Goal: Information Seeking & Learning: Learn about a topic

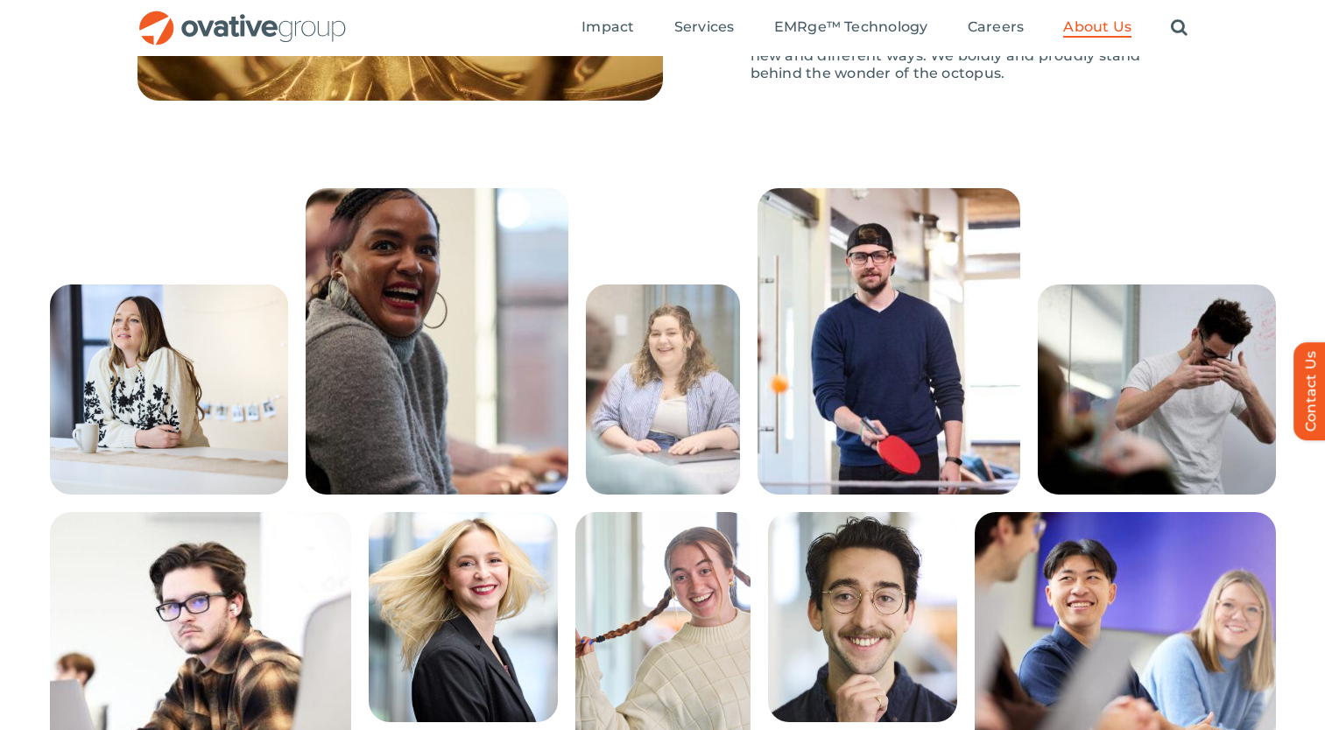
scroll to position [2619, 0]
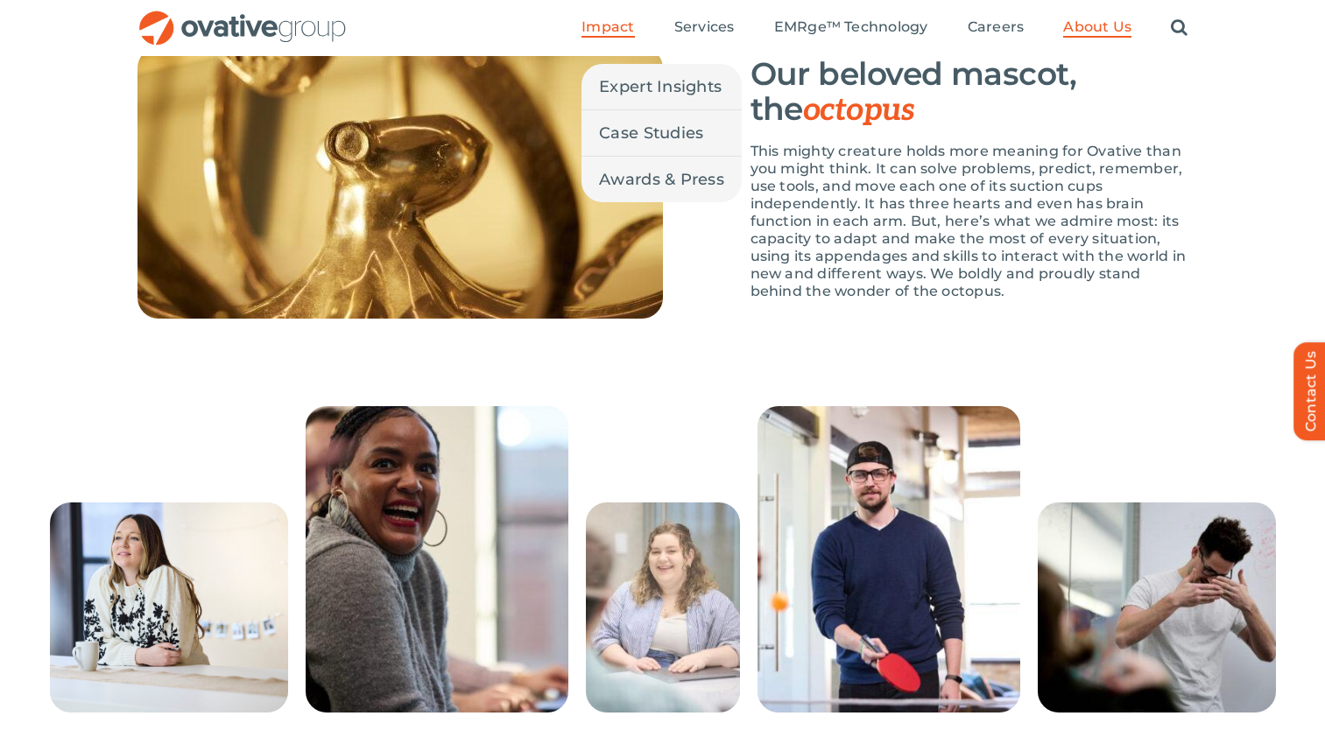
click at [605, 29] on span "Impact" at bounding box center [608, 27] width 53 height 18
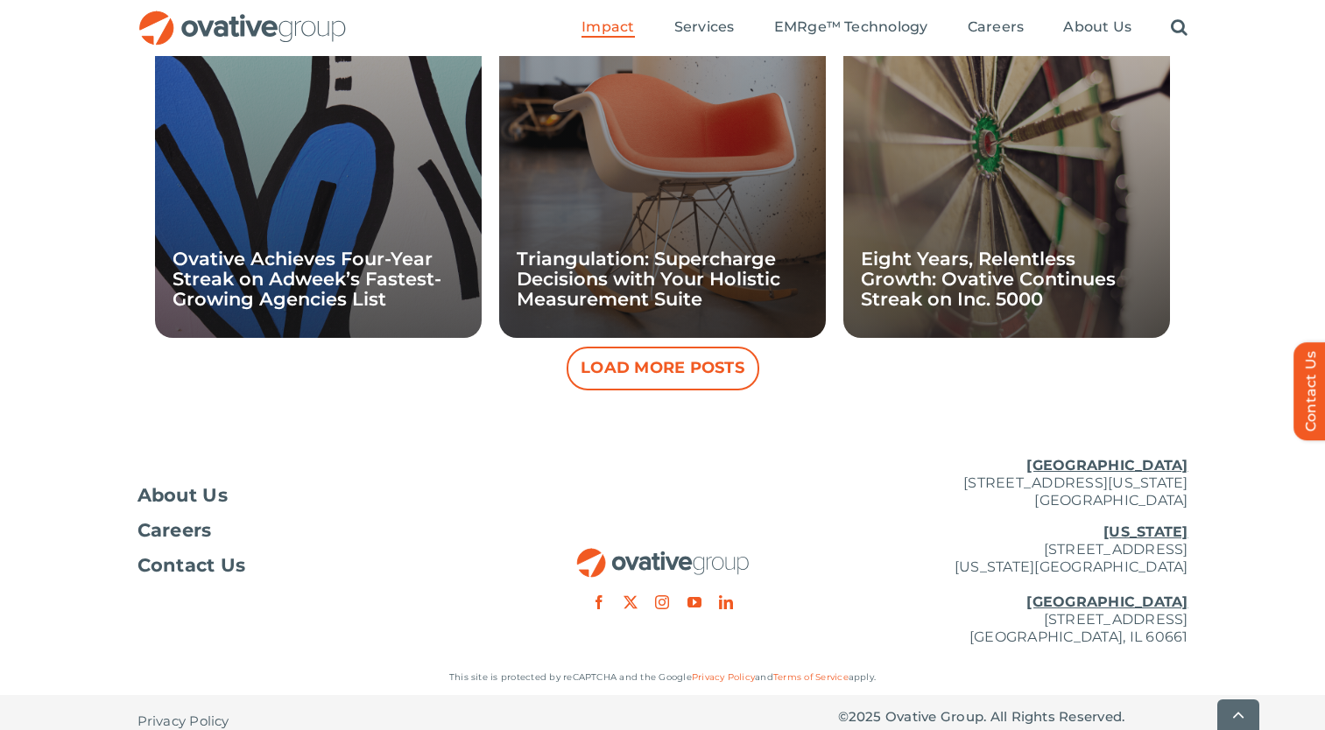
scroll to position [1802, 0]
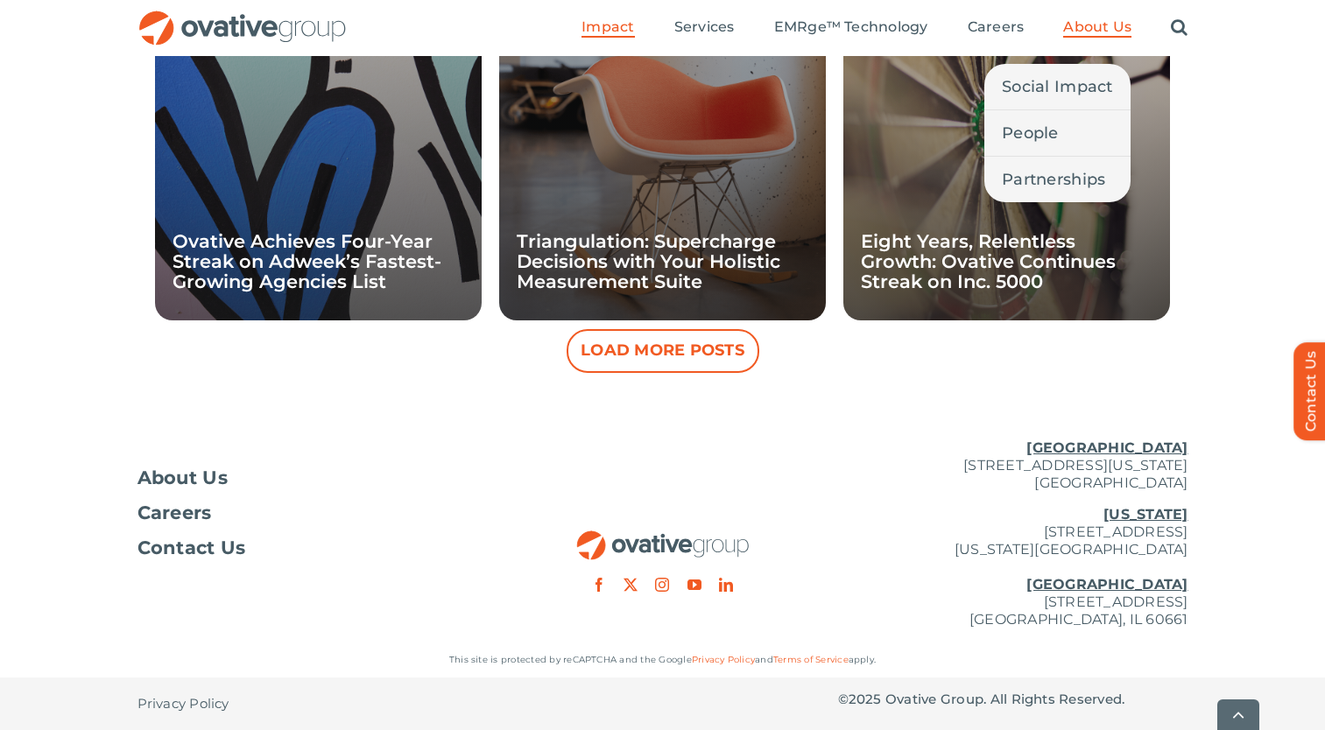
click at [1085, 37] on link "About Us" at bounding box center [1097, 27] width 68 height 19
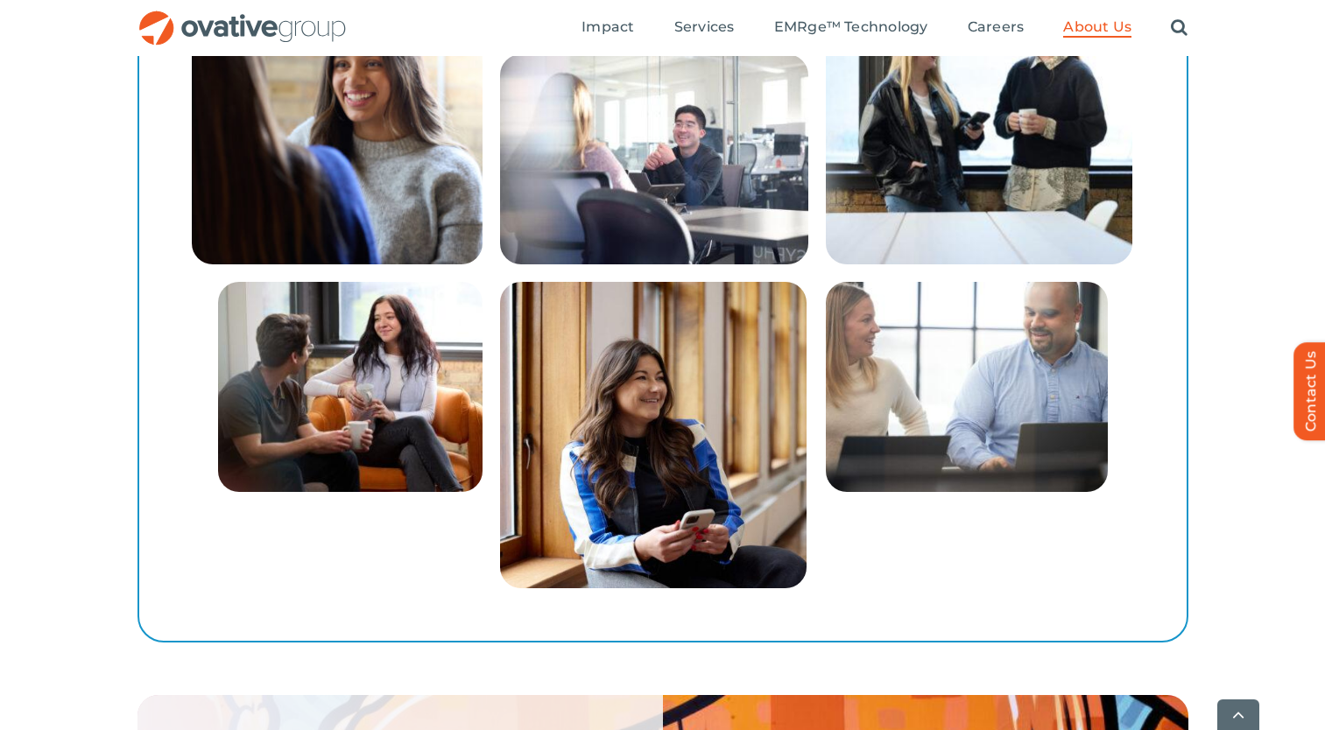
scroll to position [3416, 0]
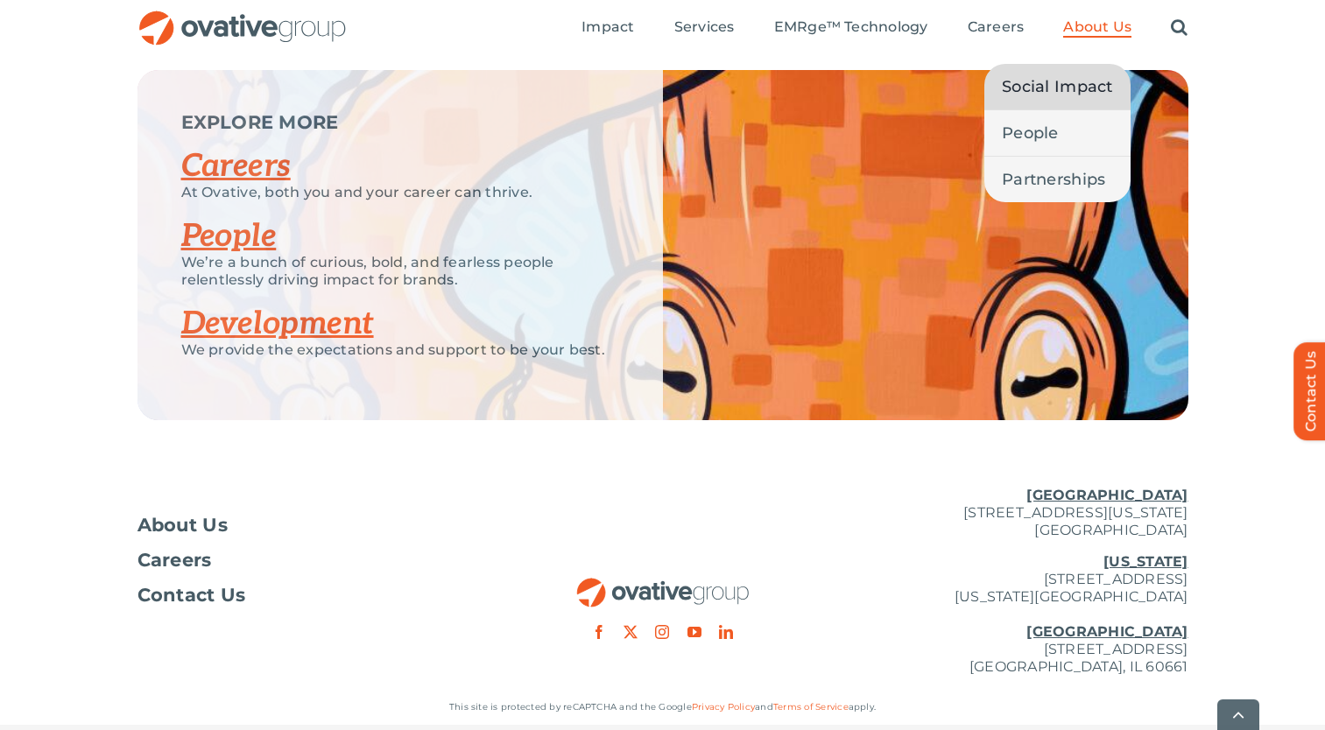
click at [1078, 30] on span "About Us" at bounding box center [1097, 27] width 68 height 18
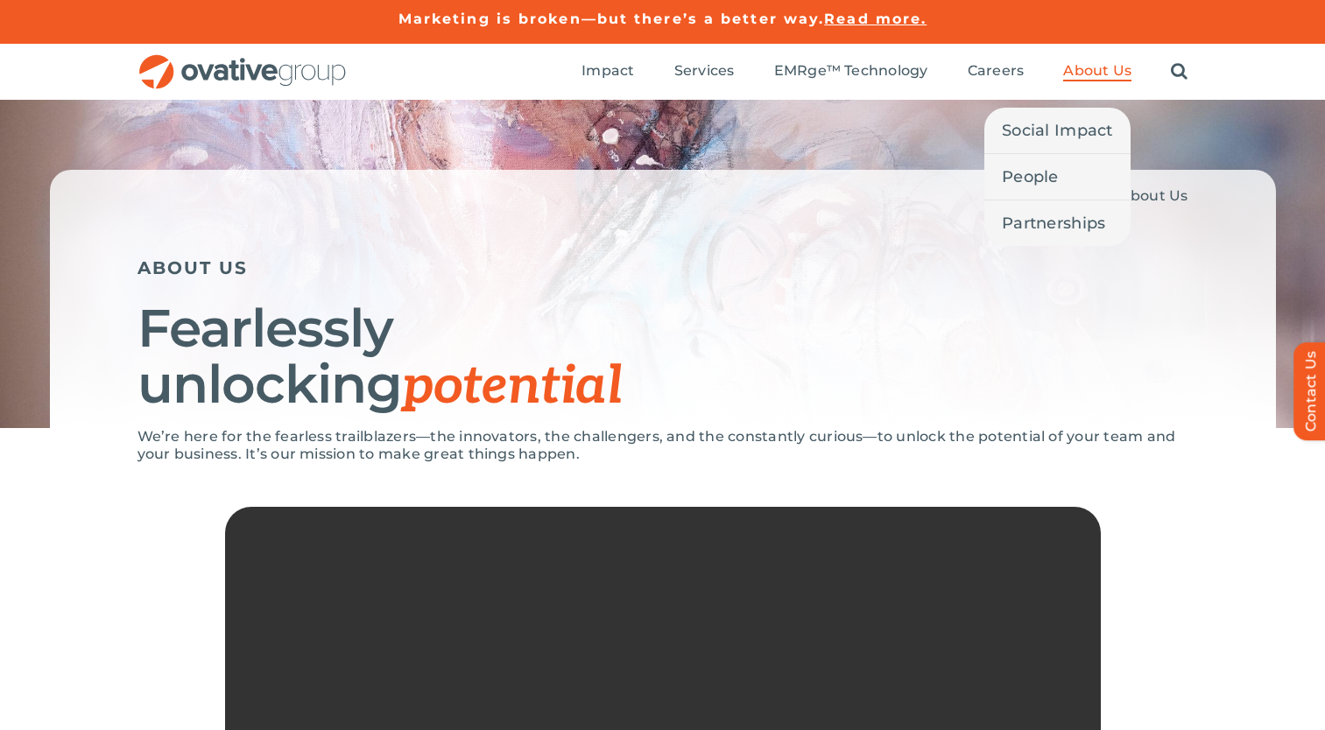
click at [1077, 70] on span "About Us" at bounding box center [1097, 71] width 68 height 18
click at [1060, 166] on link "People" at bounding box center [1057, 177] width 146 height 46
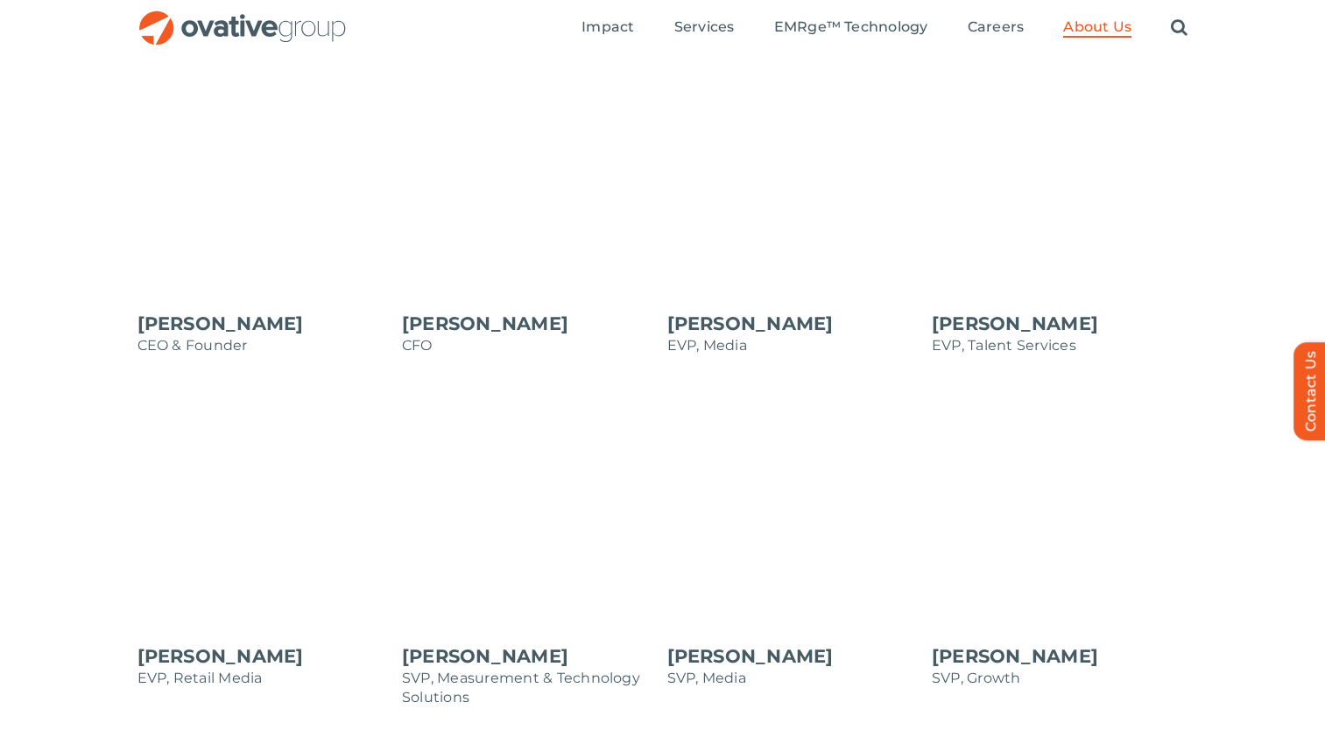
scroll to position [1477, 0]
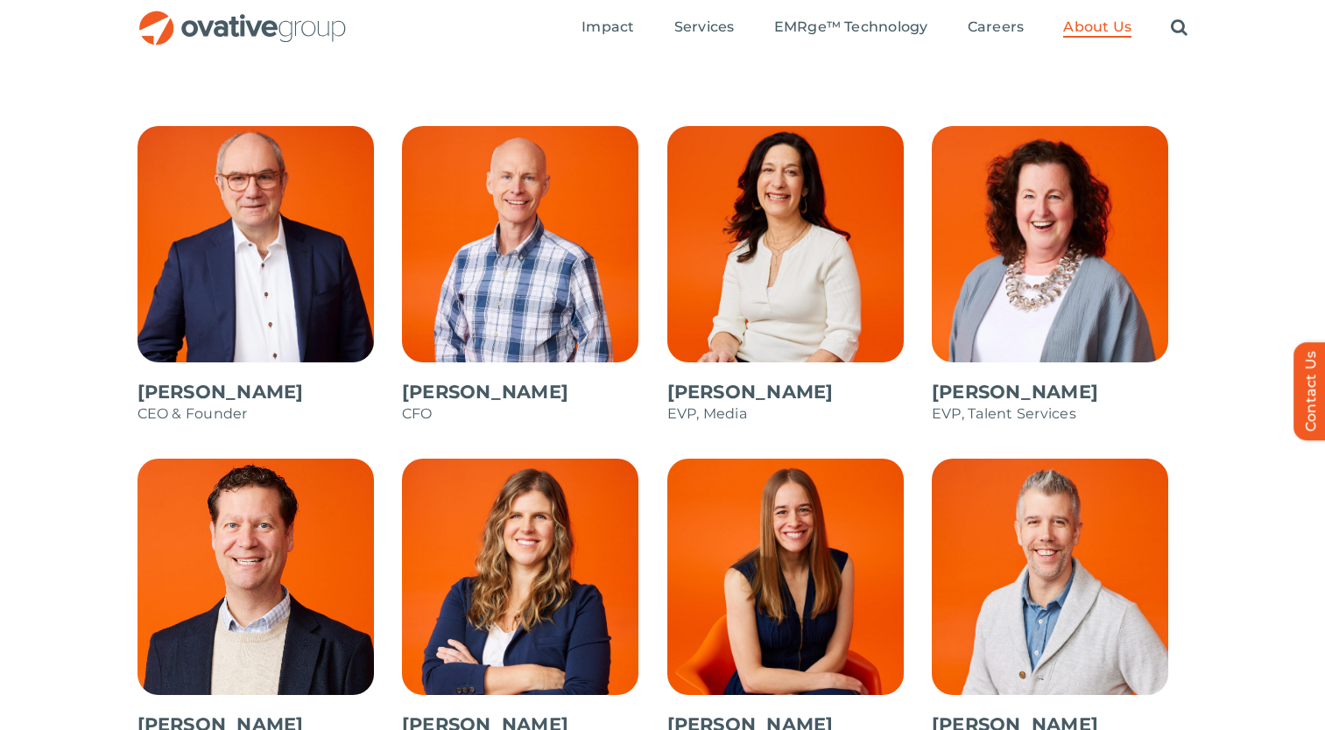
click at [556, 264] on span at bounding box center [530, 283] width 257 height 315
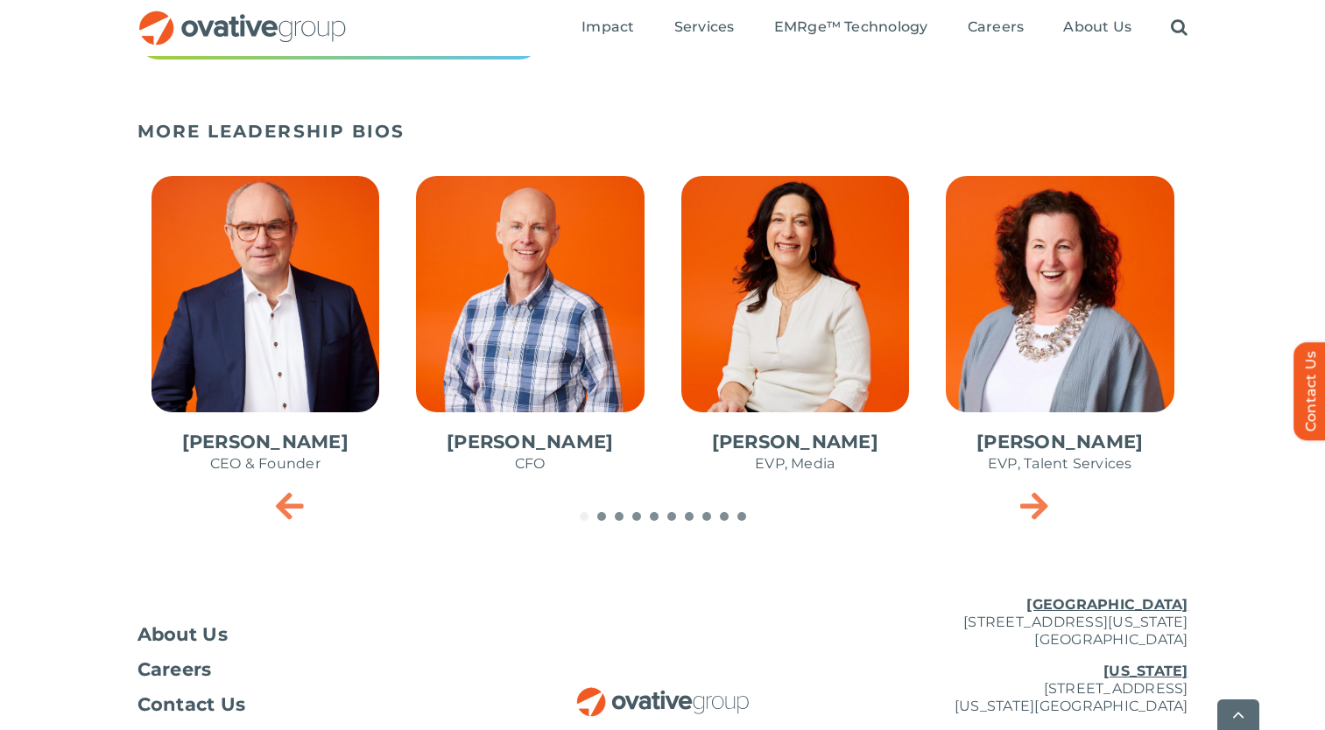
scroll to position [900, 0]
